Goal: Check status

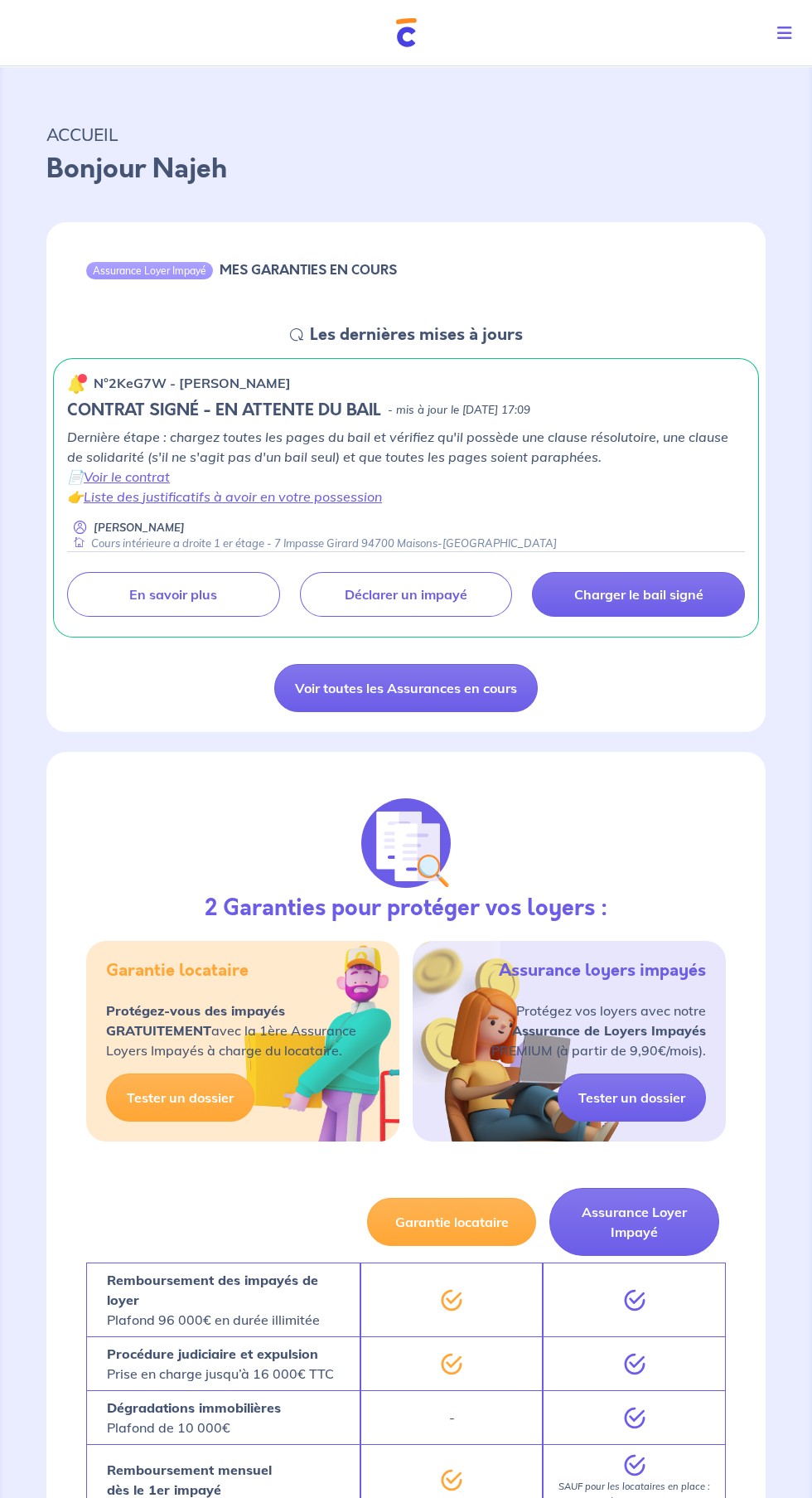
click at [781, 35] on icon "Toggle navigation" at bounding box center [785, 32] width 15 height 16
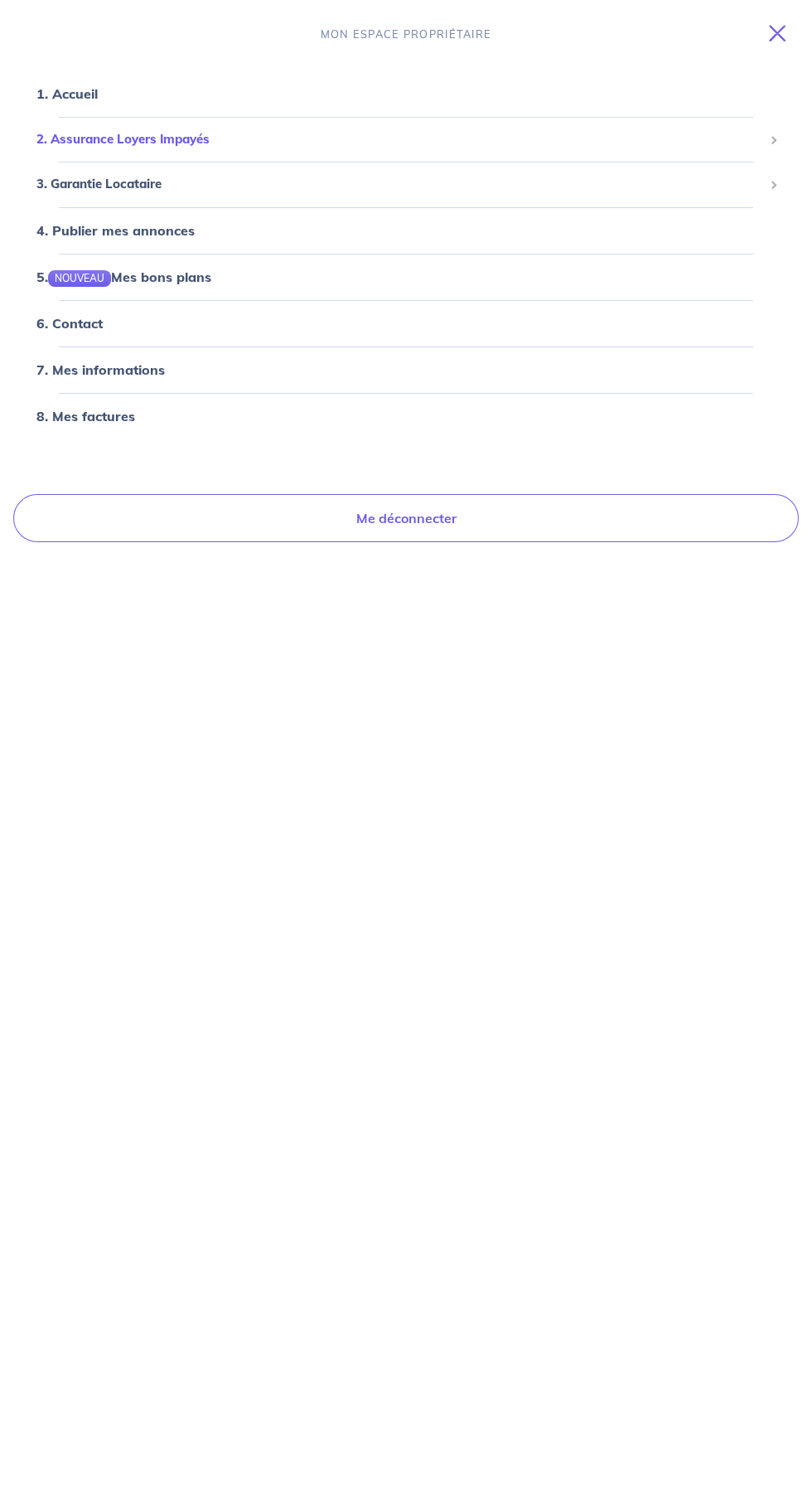
click at [55, 139] on span "2. Assurance Loyers Impayés" at bounding box center [400, 140] width 727 height 19
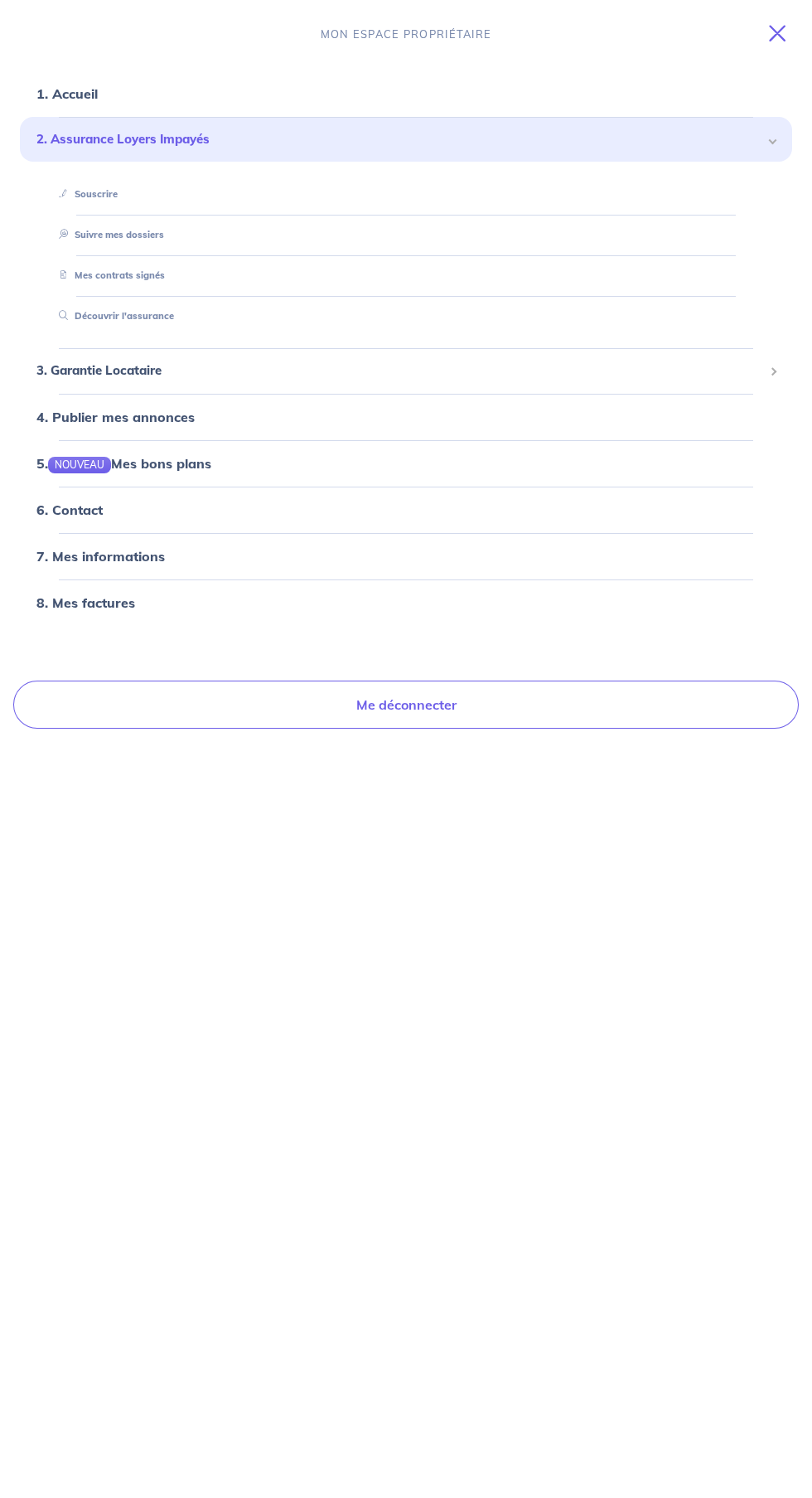
scroll to position [2, 0]
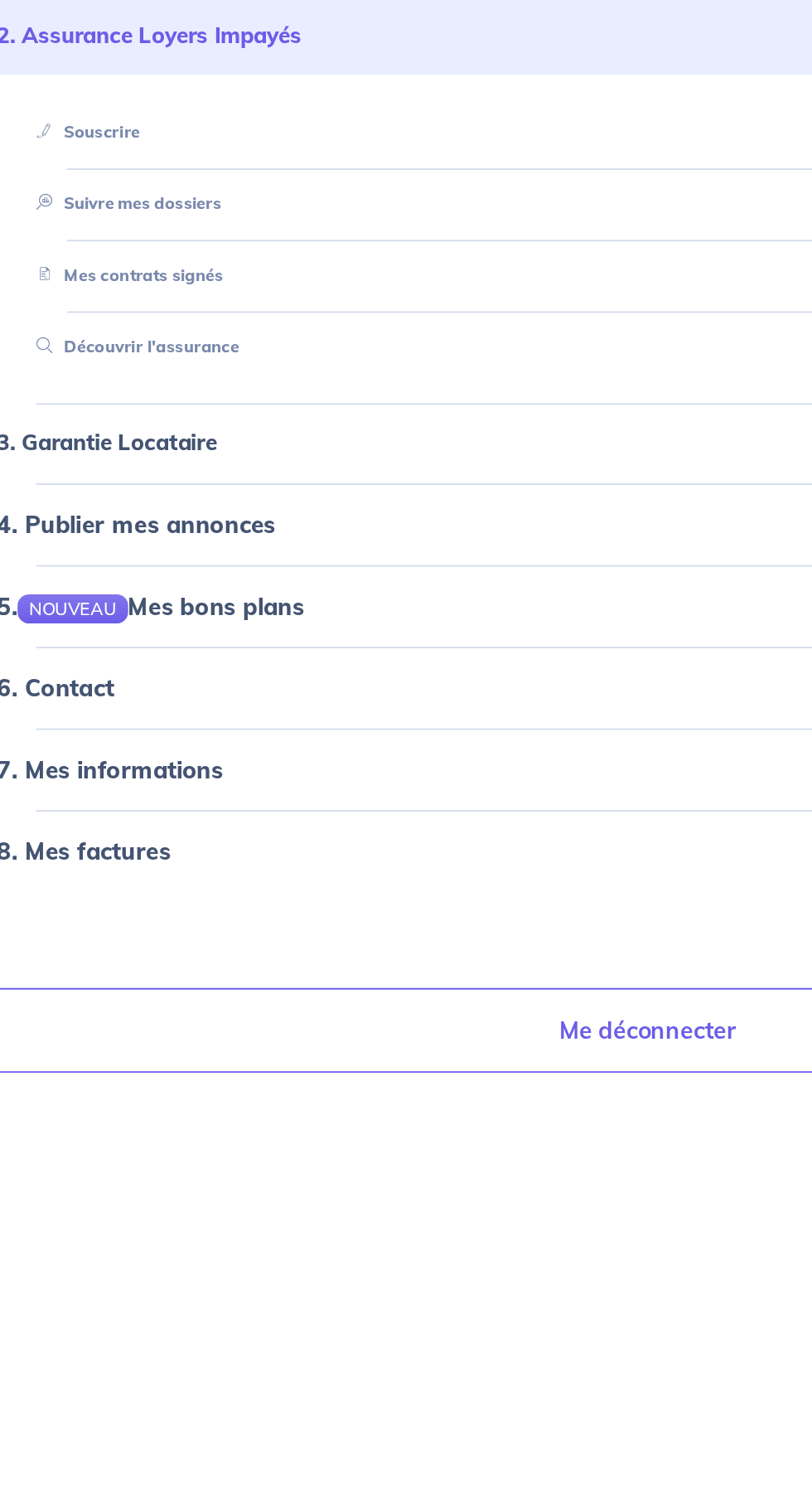
click at [89, 276] on link "Mes contrats signés" at bounding box center [108, 275] width 112 height 12
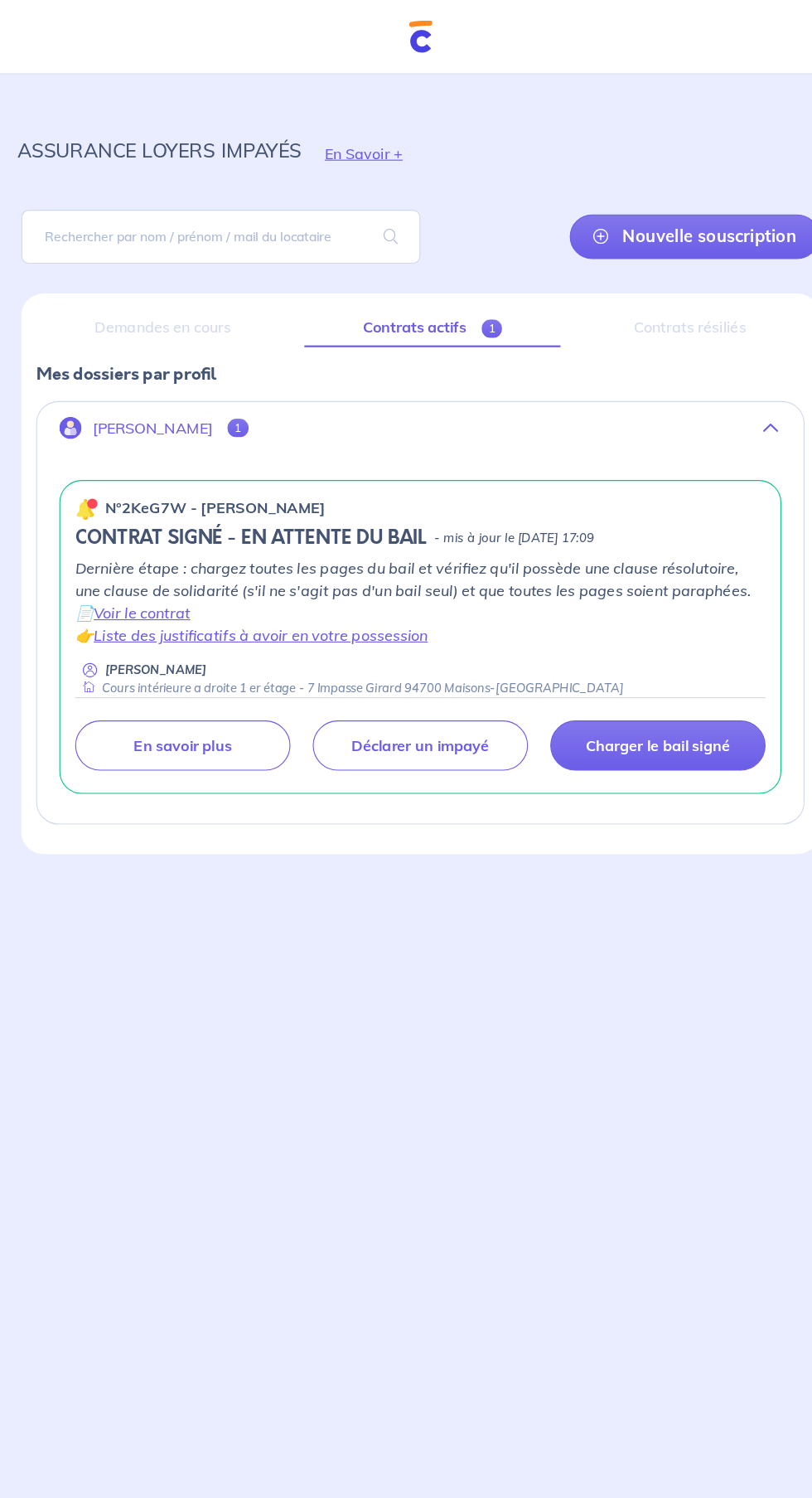
click at [187, 665] on p "En savoir plus" at bounding box center [193, 665] width 88 height 16
